Goal: Find specific page/section: Find specific page/section

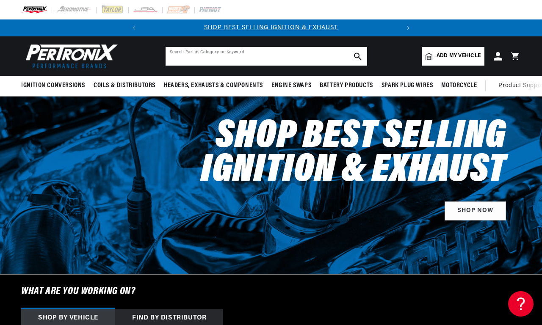
click at [358, 56] on icon "search button" at bounding box center [358, 56] width 8 height 8
type input "product catalog"
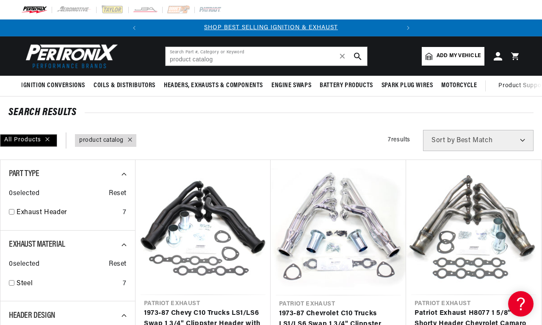
click at [101, 140] on link "query : product catalog" at bounding box center [101, 140] width 44 height 9
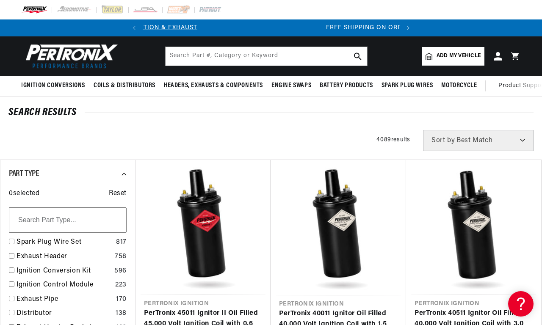
scroll to position [0, 257]
